Goal: Task Accomplishment & Management: Manage account settings

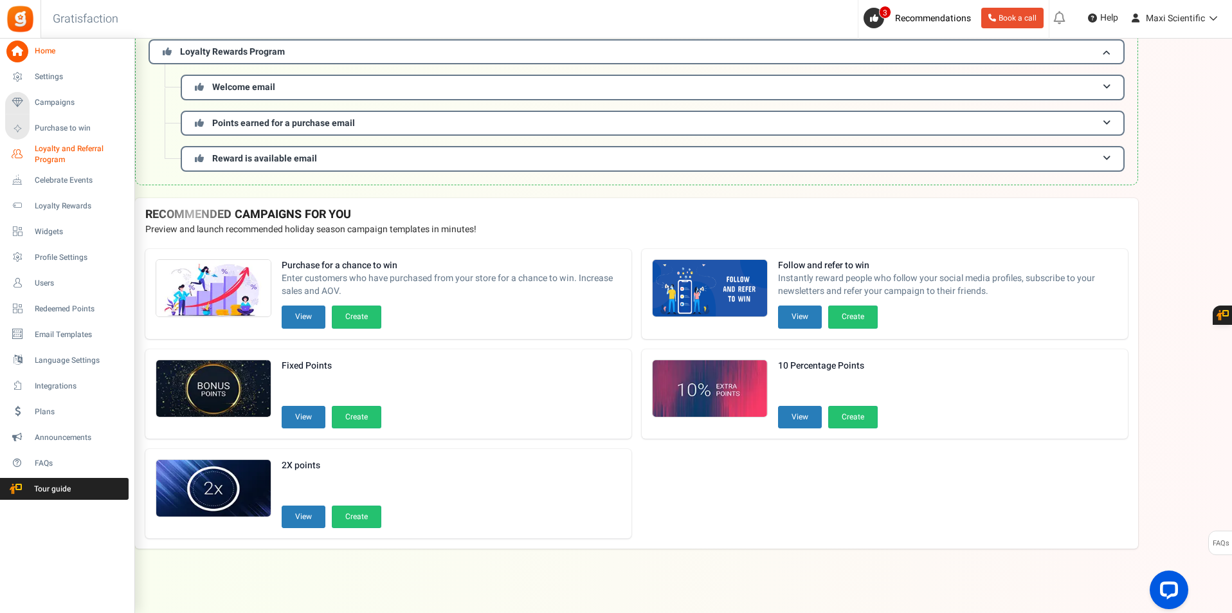
click at [50, 156] on span "Loyalty and Referral Program" at bounding box center [82, 154] width 94 height 22
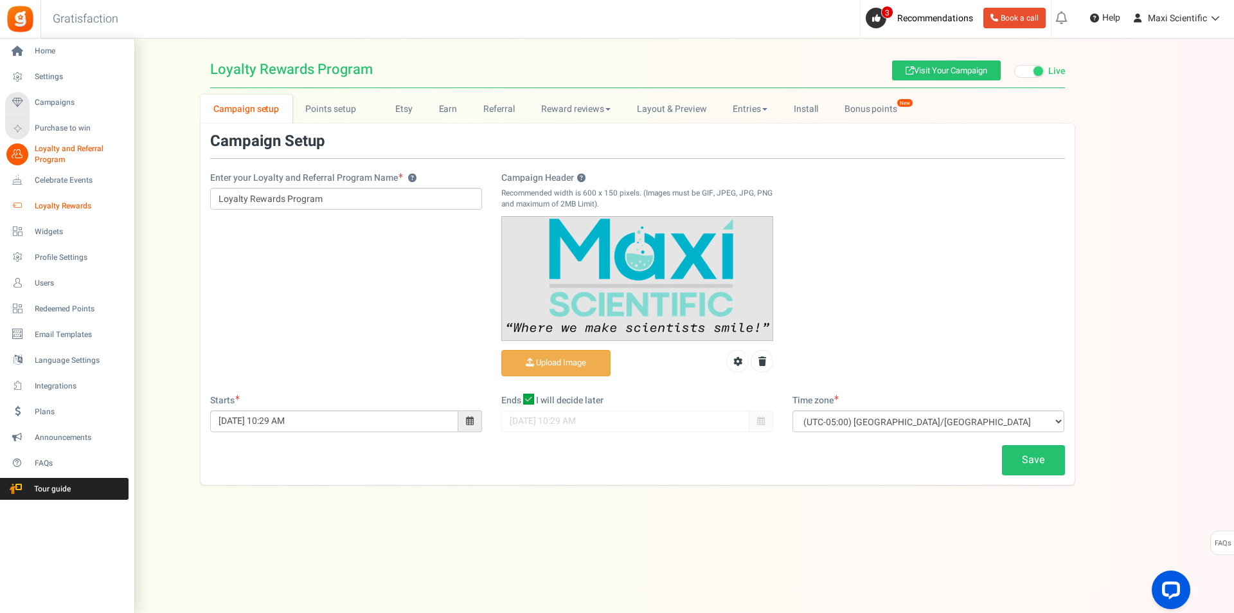
click at [33, 206] on link "Loyalty Rewards" at bounding box center [66, 206] width 123 height 22
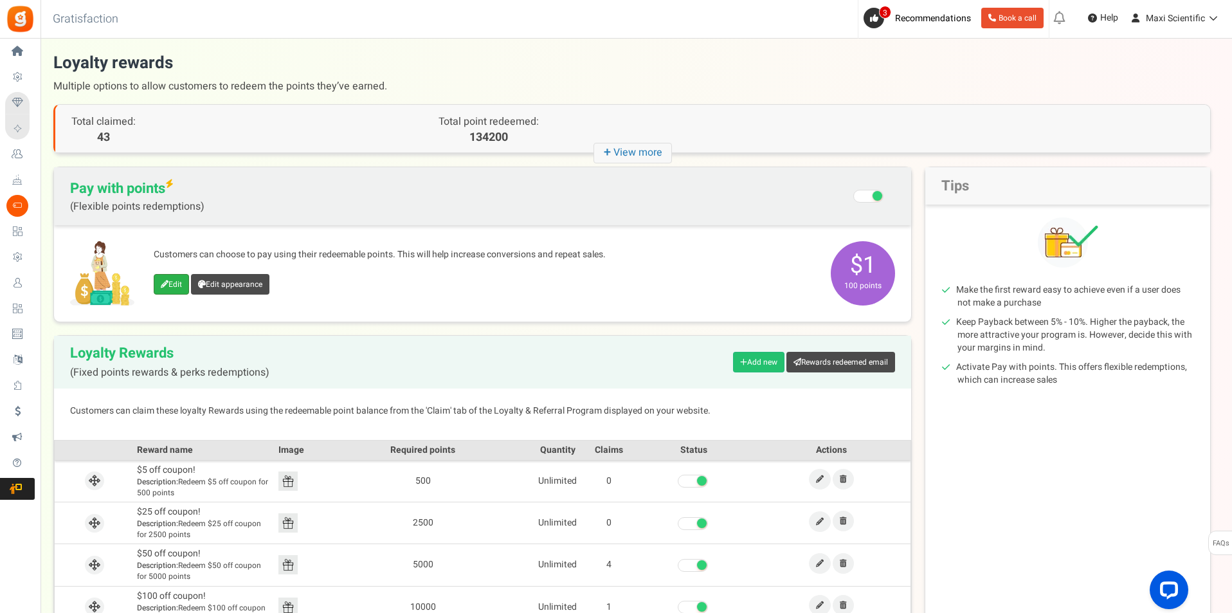
click at [172, 287] on link "Edit" at bounding box center [171, 284] width 35 height 21
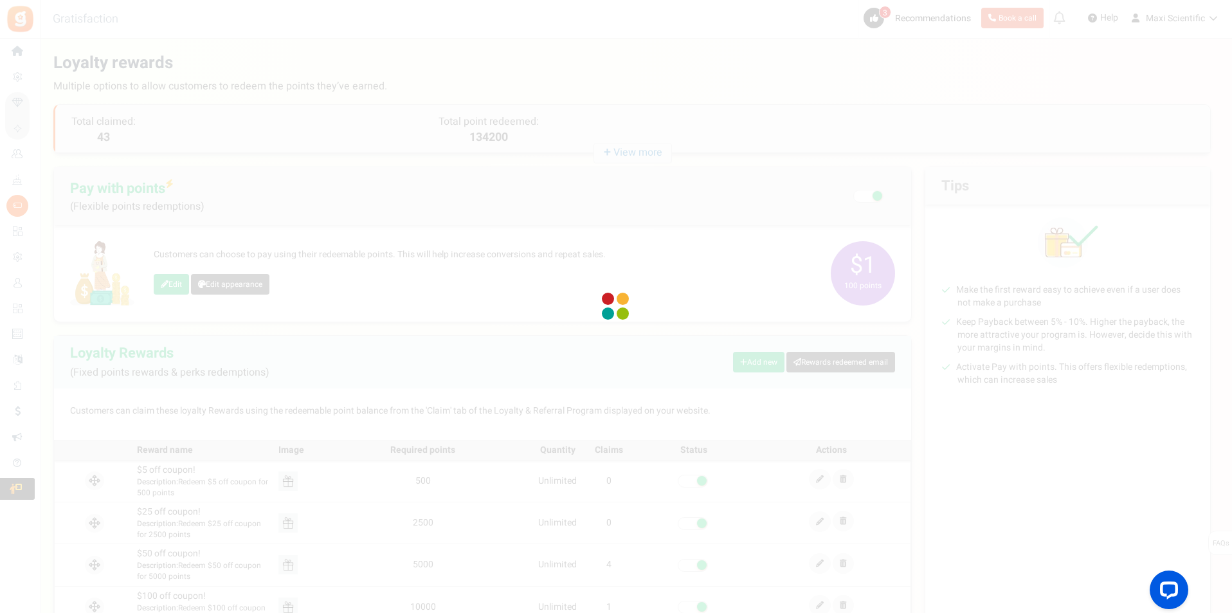
select select
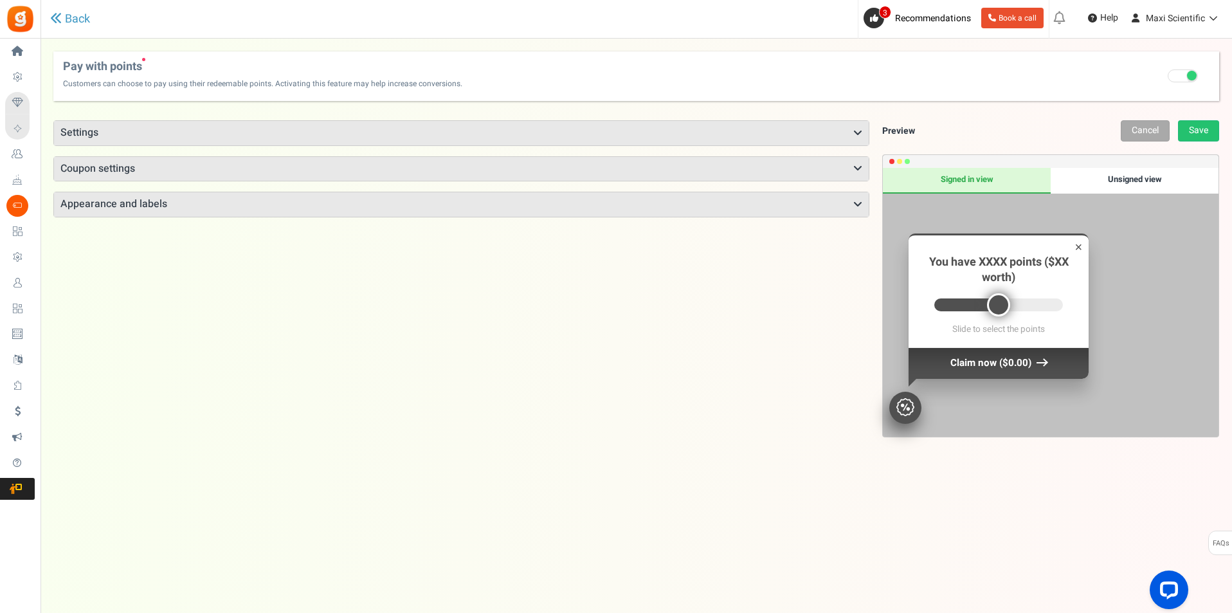
click at [351, 124] on h3 "Settings" at bounding box center [461, 133] width 815 height 24
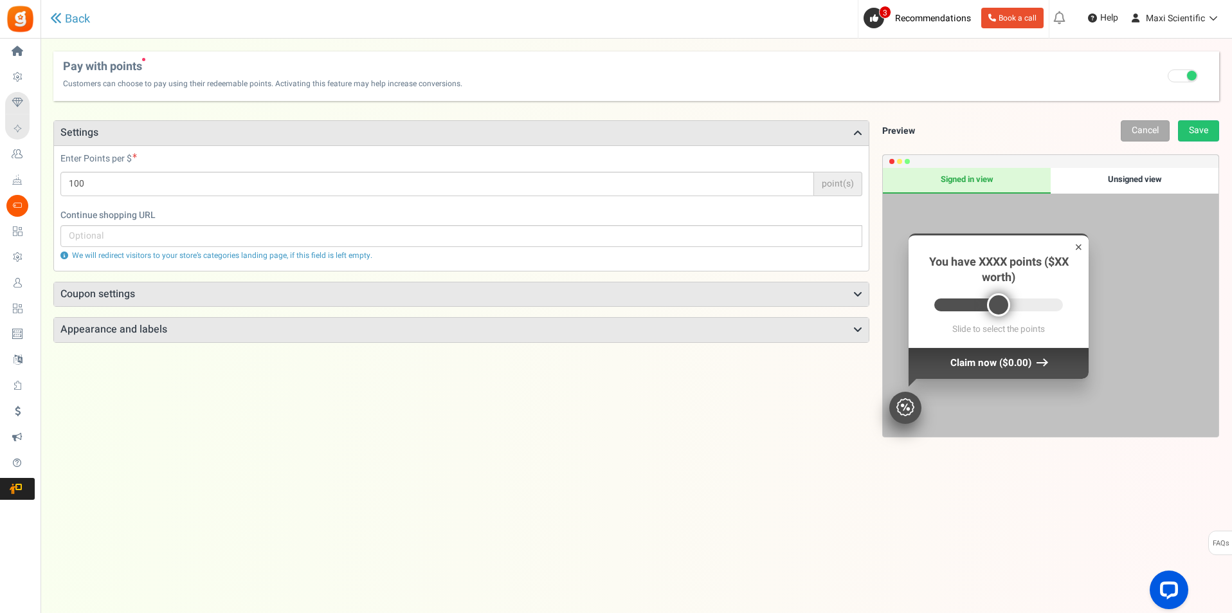
click at [307, 294] on h3 "Coupon settings" at bounding box center [461, 294] width 815 height 24
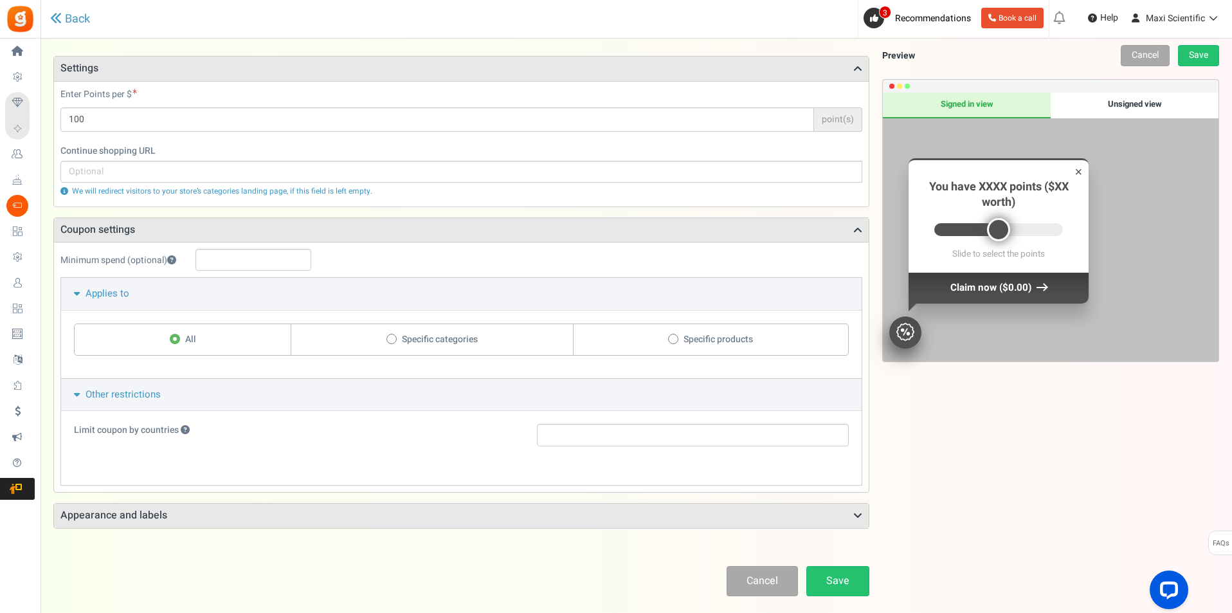
scroll to position [125, 0]
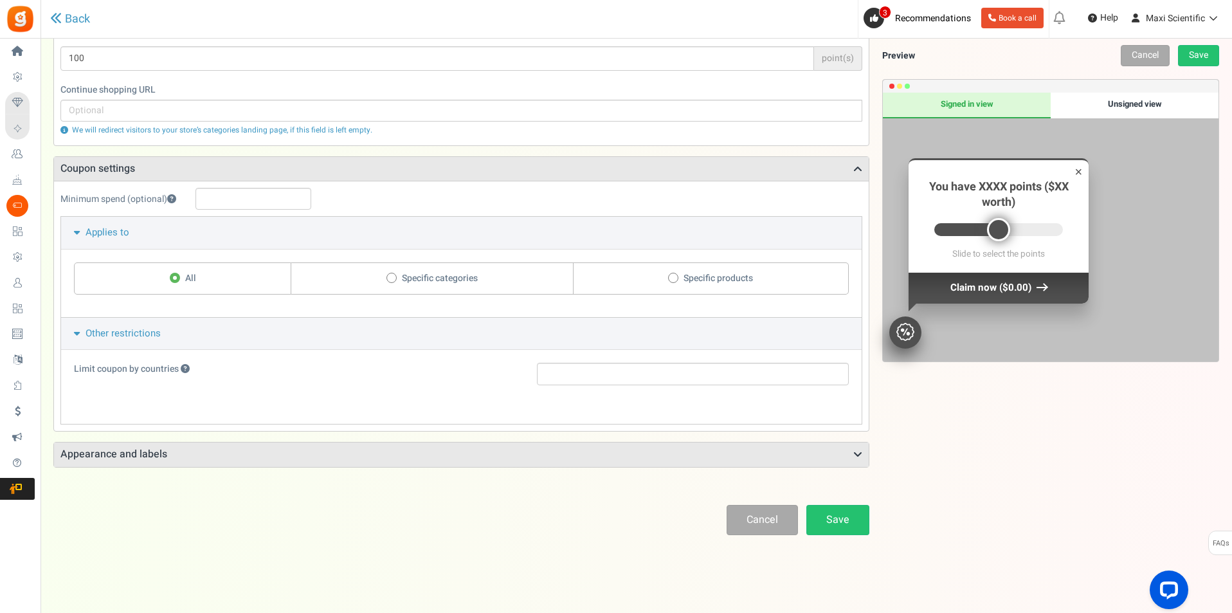
click at [282, 450] on h3 "Appearance and labels" at bounding box center [461, 454] width 815 height 24
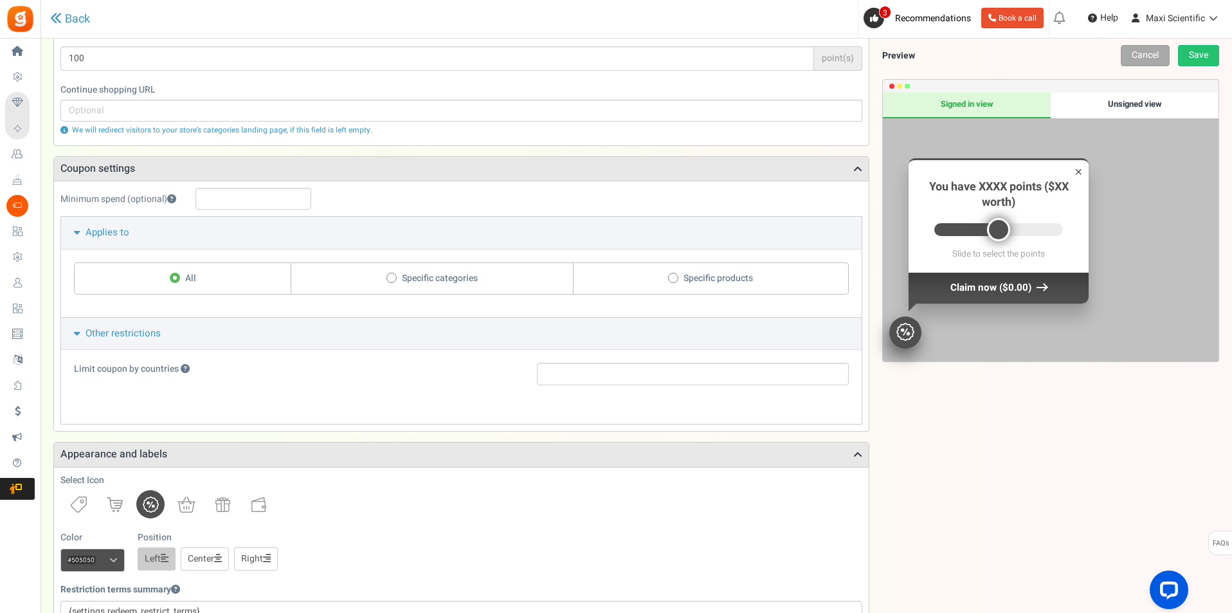
click at [99, 326] on span "Other restrictions" at bounding box center [123, 333] width 75 height 14
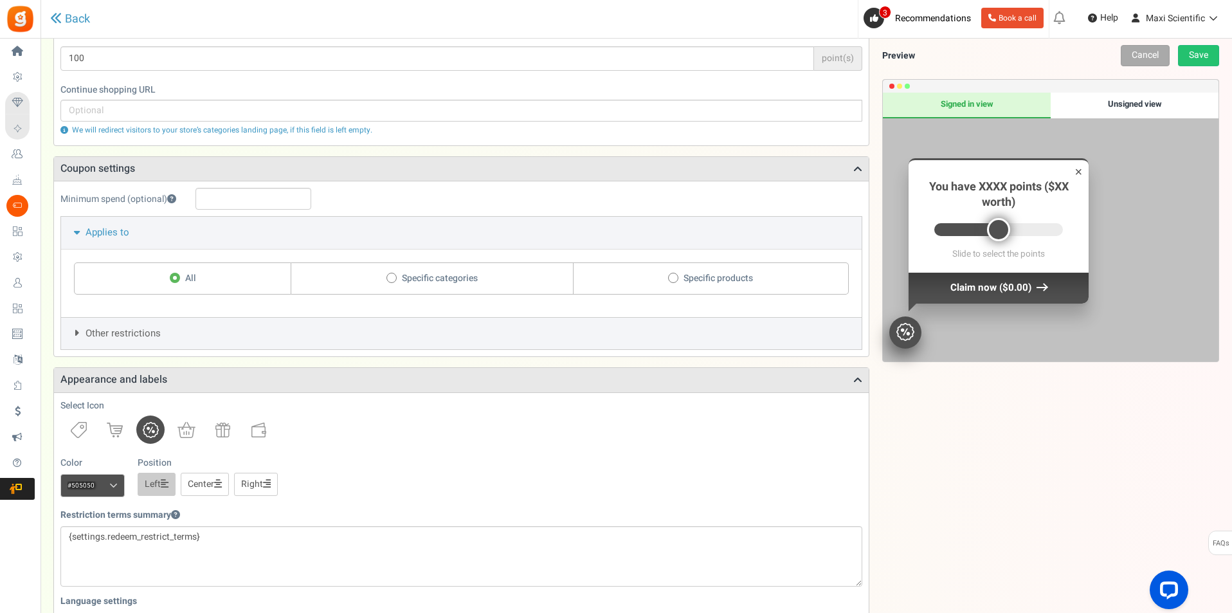
click at [108, 329] on span "Other restrictions" at bounding box center [123, 333] width 75 height 14
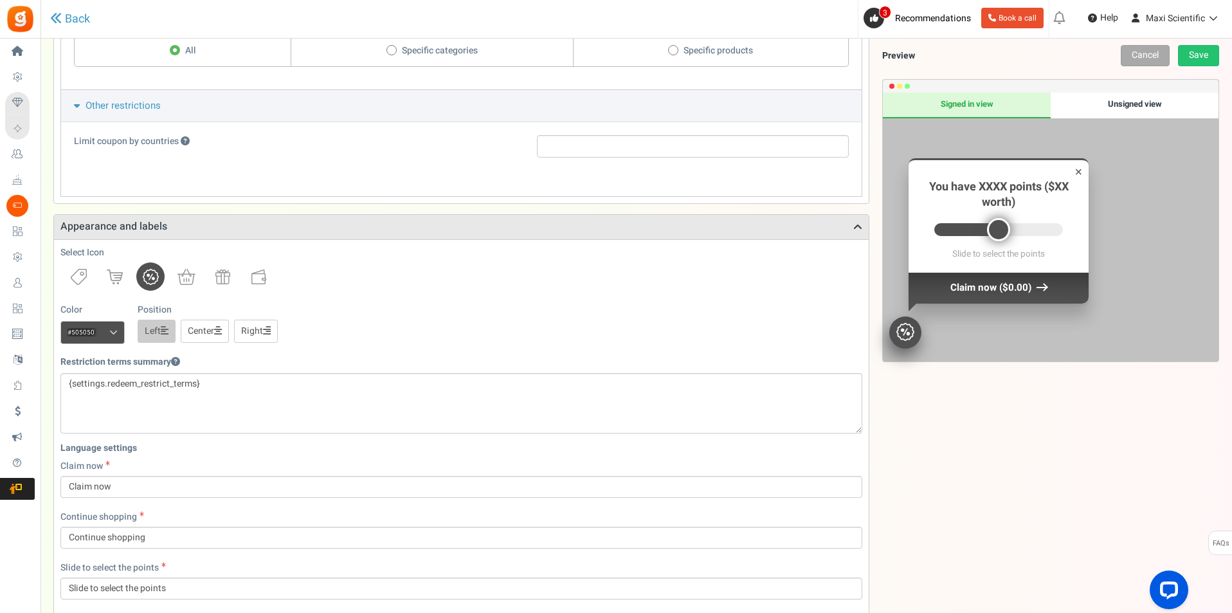
scroll to position [32, 0]
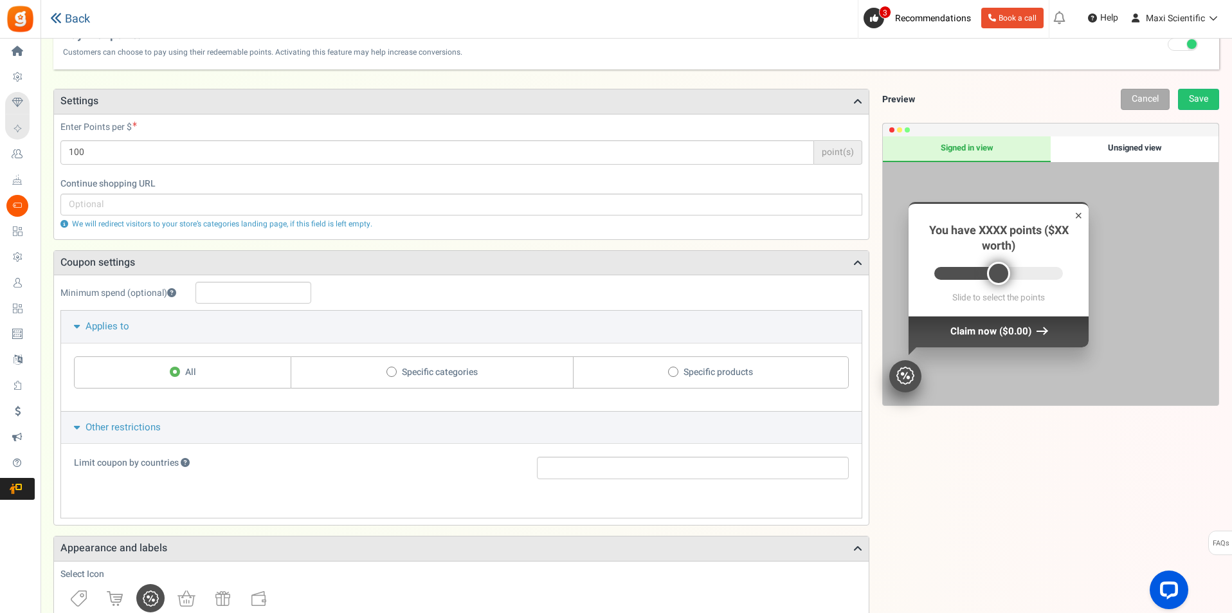
drag, startPoint x: 75, startPoint y: 23, endPoint x: 91, endPoint y: 15, distance: 18.1
click at [75, 23] on link "Back" at bounding box center [70, 19] width 40 height 14
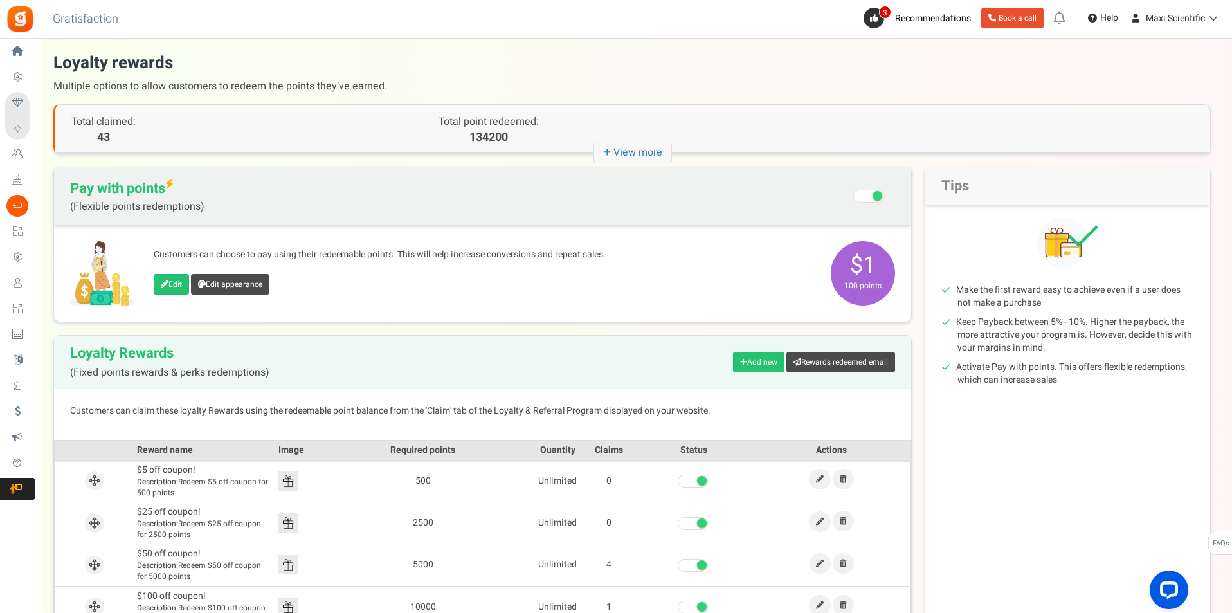
scroll to position [64, 0]
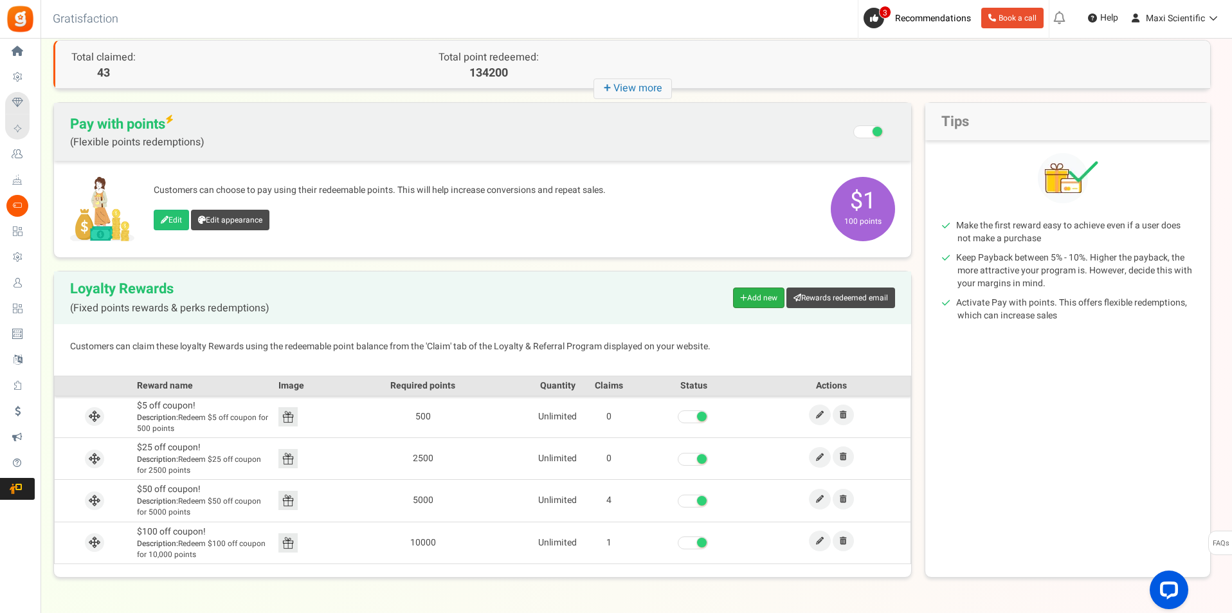
click at [764, 293] on link "Add new" at bounding box center [758, 297] width 51 height 21
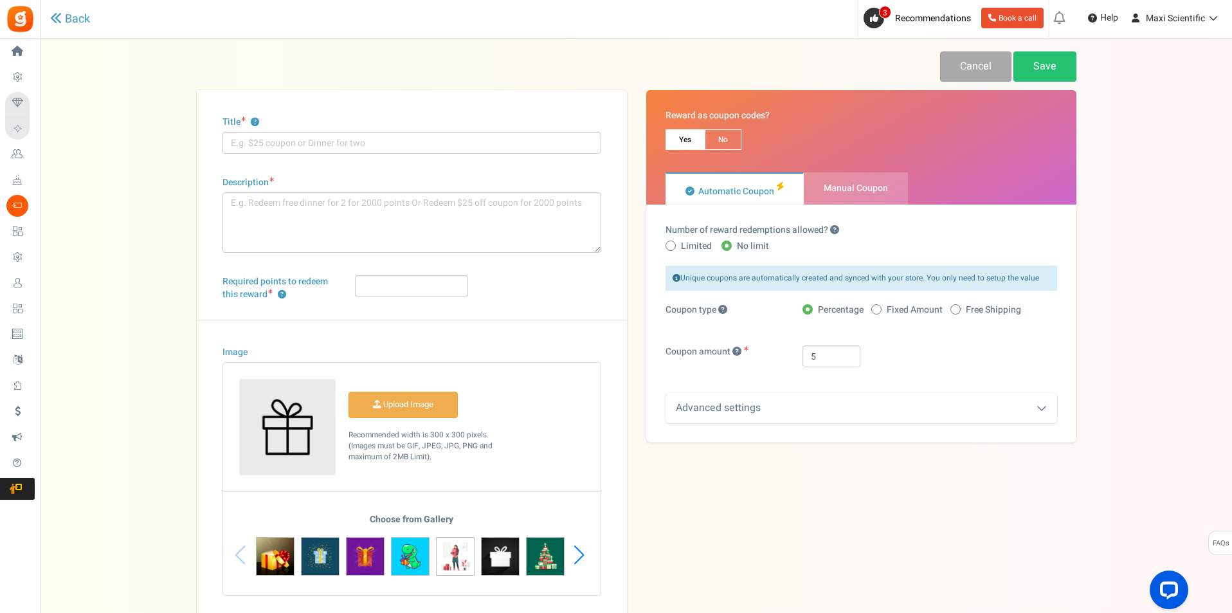
click at [856, 181] on span "Manual Coupon" at bounding box center [856, 188] width 64 height 14
click at [812, 181] on input "Manual Coupon" at bounding box center [808, 179] width 8 height 8
radio input "true"
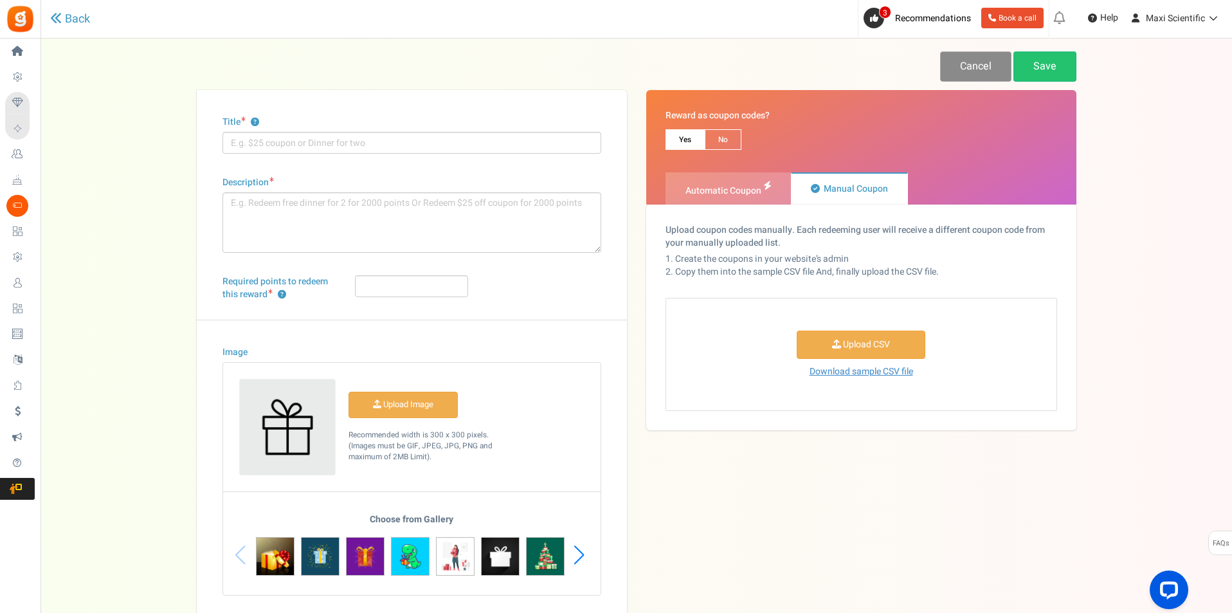
click at [986, 75] on link "Cancel" at bounding box center [975, 66] width 71 height 30
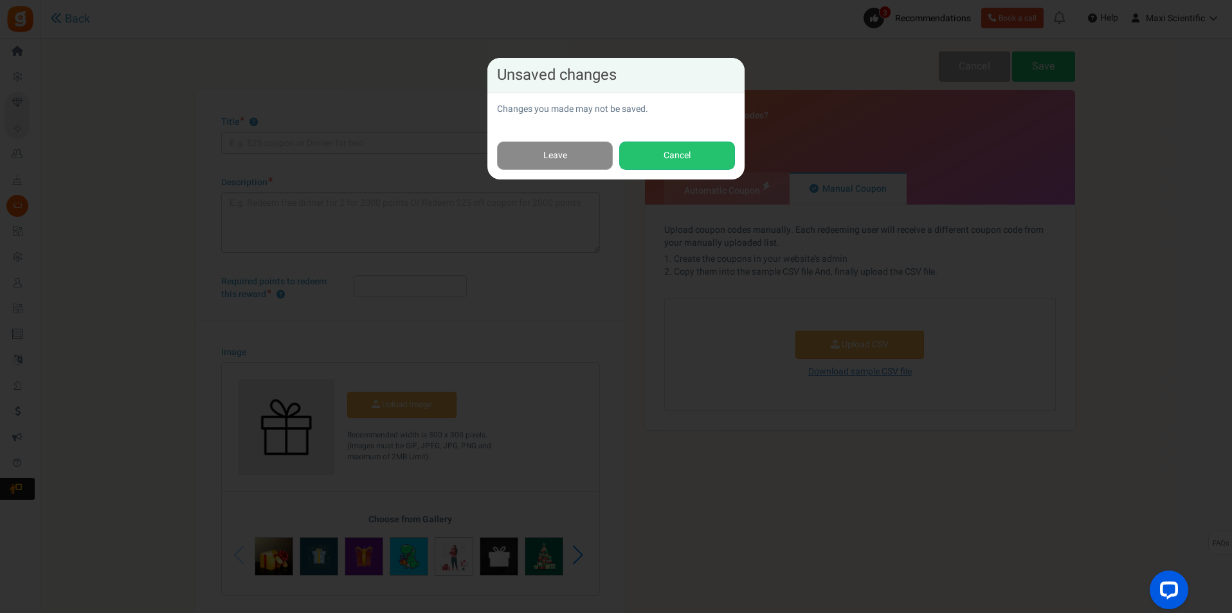
click at [578, 159] on link "Leave" at bounding box center [555, 155] width 116 height 29
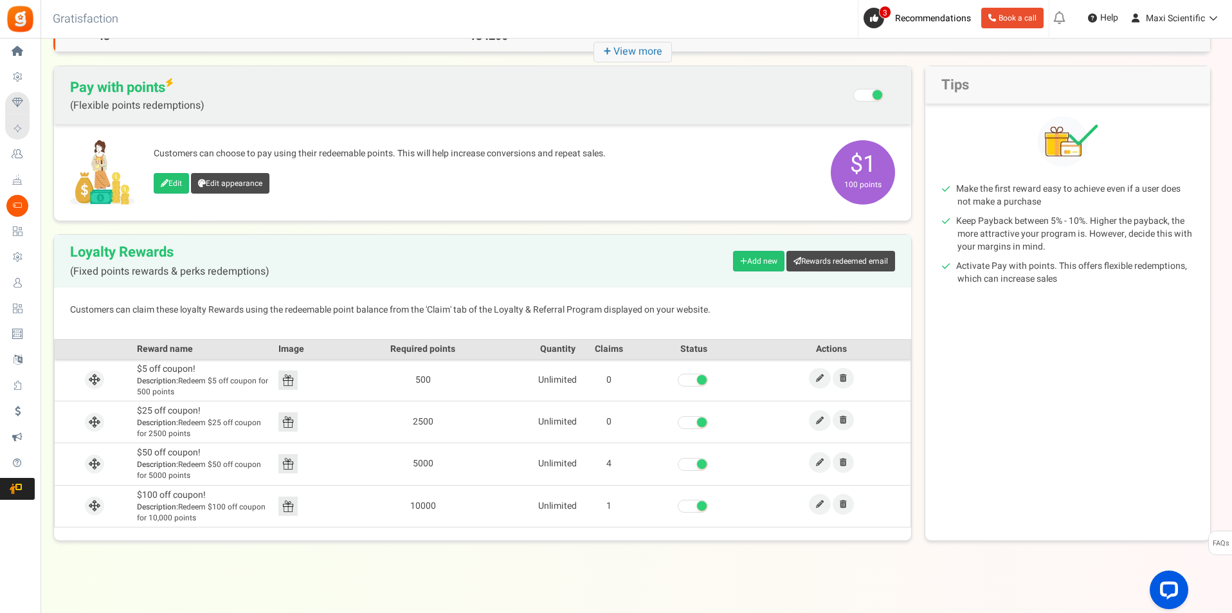
scroll to position [107, 0]
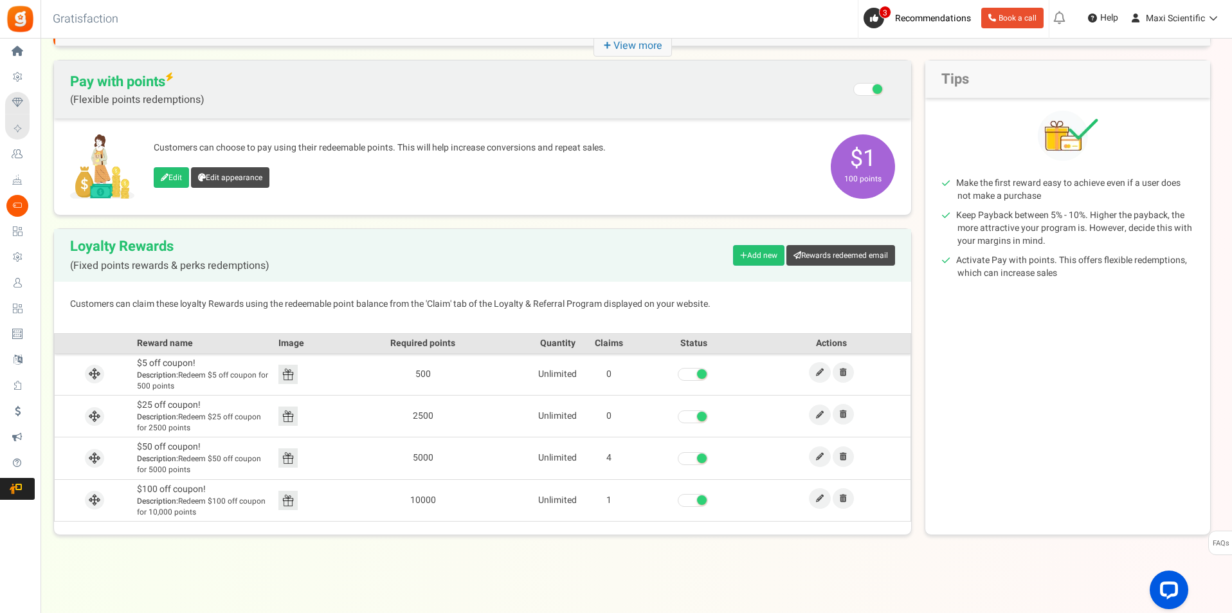
click at [1198, 31] on ul "New [New!] Pay with points: Now showing a sign up prompt on your site that is s…" at bounding box center [1140, 19] width 183 height 39
click at [1206, 19] on icon at bounding box center [1211, 18] width 13 height 9
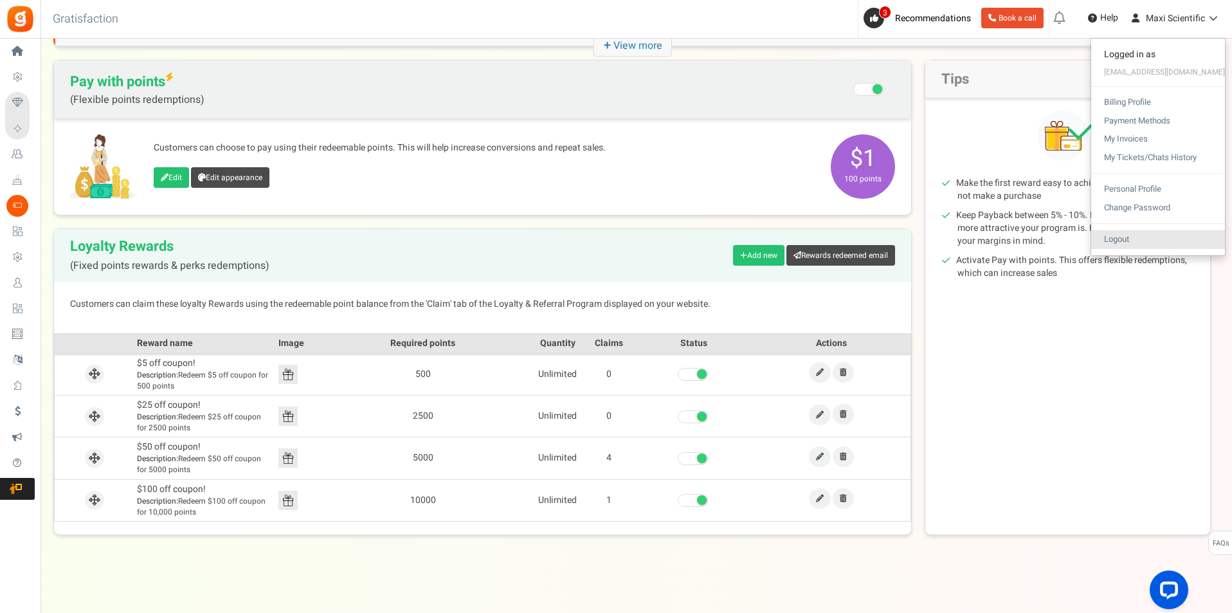
click at [1156, 240] on link "Logout" at bounding box center [1158, 239] width 134 height 19
